Goal: Information Seeking & Learning: Learn about a topic

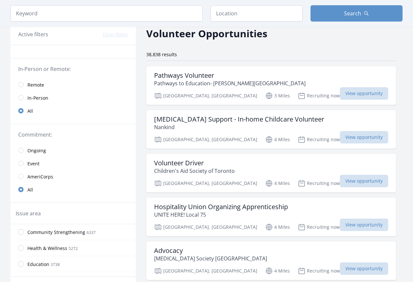
scroll to position [28, 0]
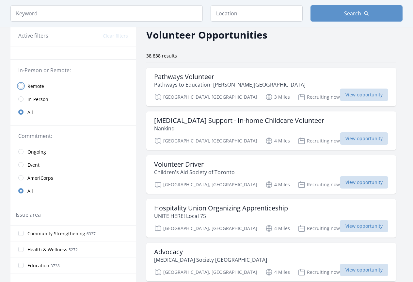
click at [20, 87] on input "radio" at bounding box center [20, 85] width 5 height 5
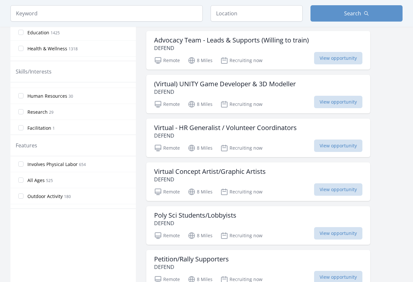
scroll to position [523, 0]
click at [19, 112] on input "Research 29" at bounding box center [20, 110] width 5 height 5
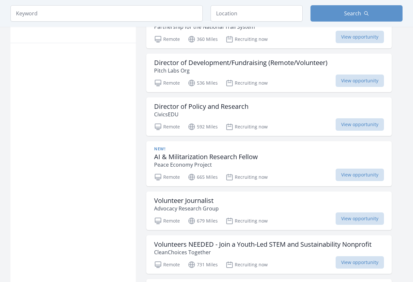
scroll to position [396, 0]
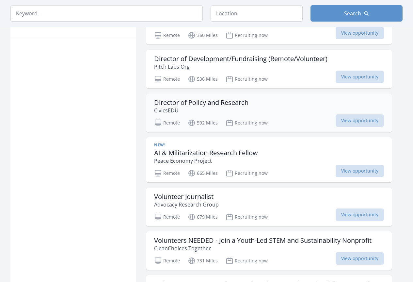
click at [207, 104] on h3 "Director of Policy and Research" at bounding box center [201, 103] width 94 height 8
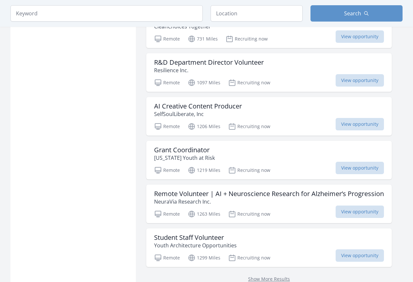
scroll to position [710, 0]
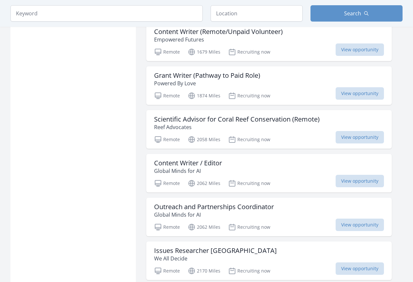
scroll to position [1012, 0]
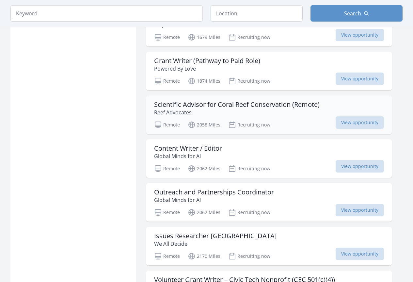
click at [213, 108] on h3 "Scientific Advisor for Coral Reef Conservation (Remote)" at bounding box center [236, 104] width 165 height 8
